Goal: Navigation & Orientation: Find specific page/section

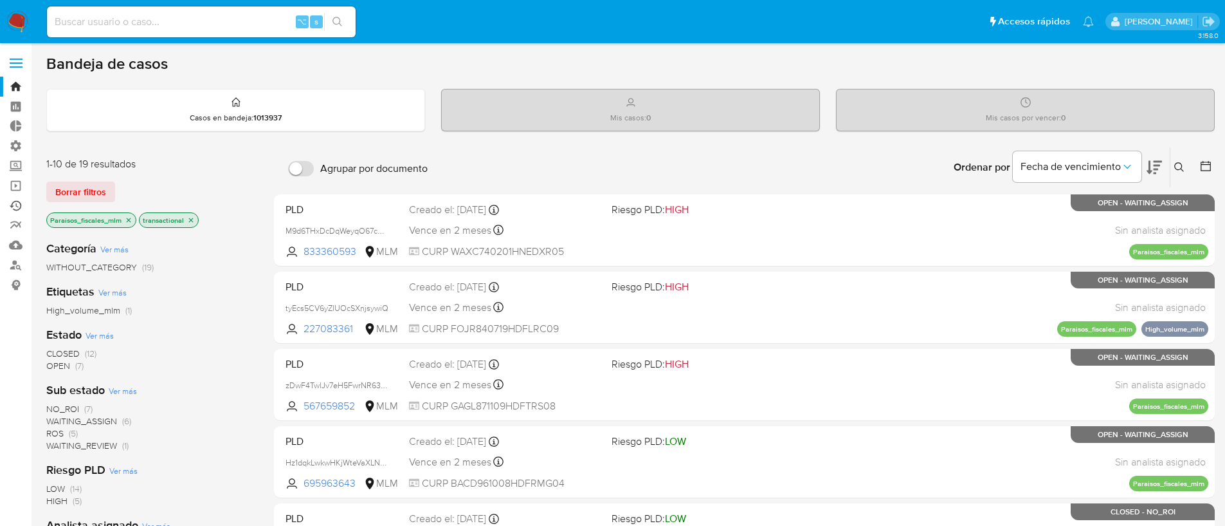
click at [11, 209] on link "Ejecuciones automáticas" at bounding box center [76, 206] width 153 height 20
